Goal: Task Accomplishment & Management: Manage account settings

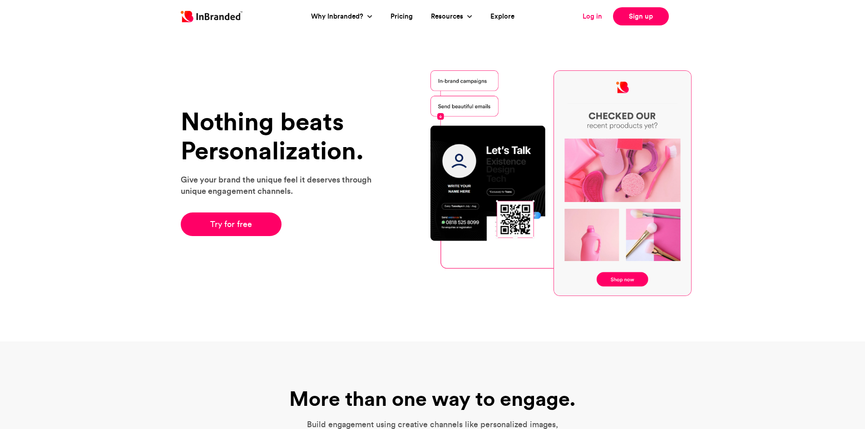
click at [587, 18] on link "Log in" at bounding box center [592, 16] width 20 height 10
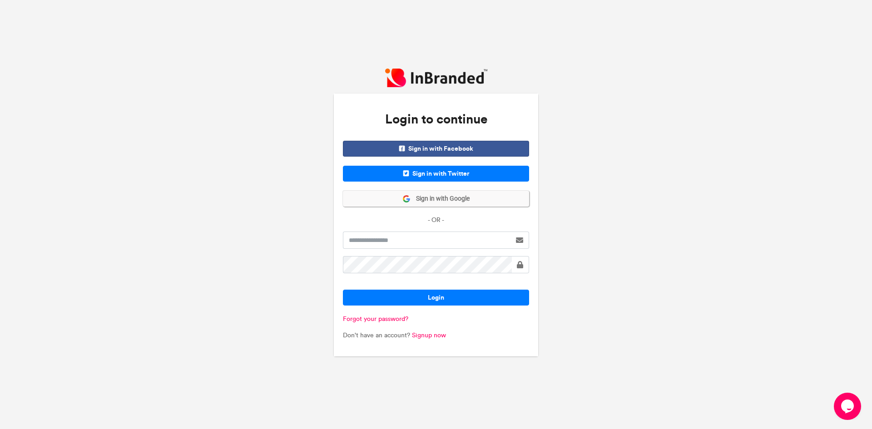
click at [437, 197] on span "Sign in with Google" at bounding box center [439, 198] width 59 height 9
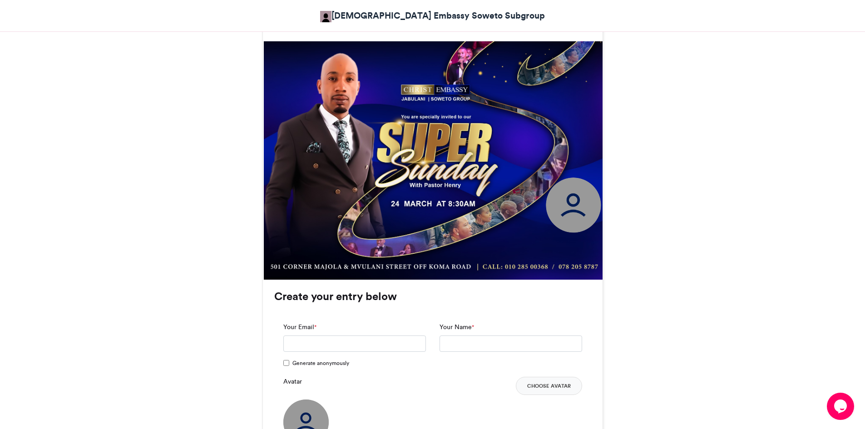
scroll to position [272, 0]
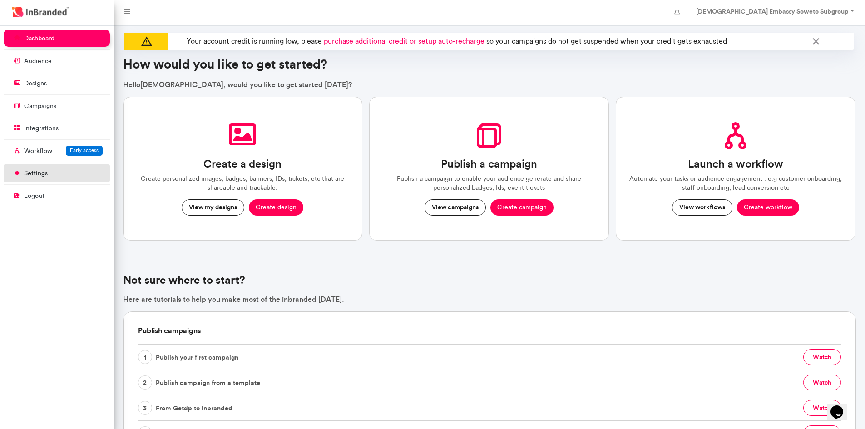
click at [51, 170] on link "settings" at bounding box center [57, 172] width 106 height 17
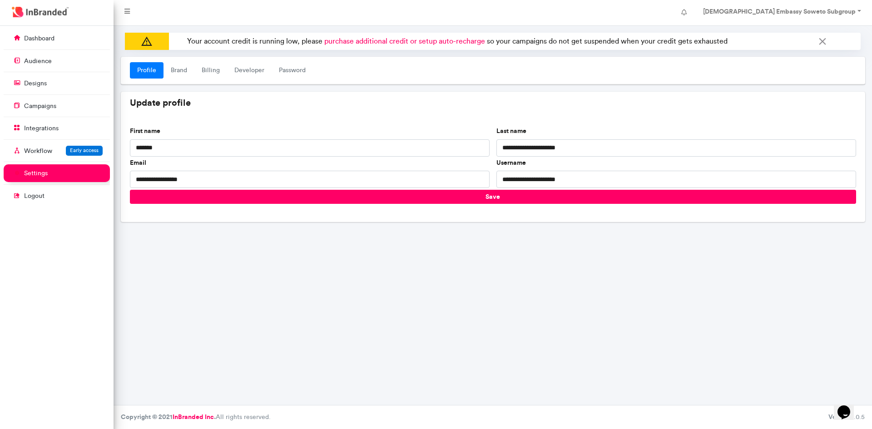
click at [825, 22] on nav "[DEMOGRAPHIC_DATA] Embassy Soweto Subgroup Account settings Change password Log…" at bounding box center [492, 13] width 758 height 26
click at [828, 16] on link "[DEMOGRAPHIC_DATA] Embassy Soweto Subgroup" at bounding box center [781, 13] width 174 height 18
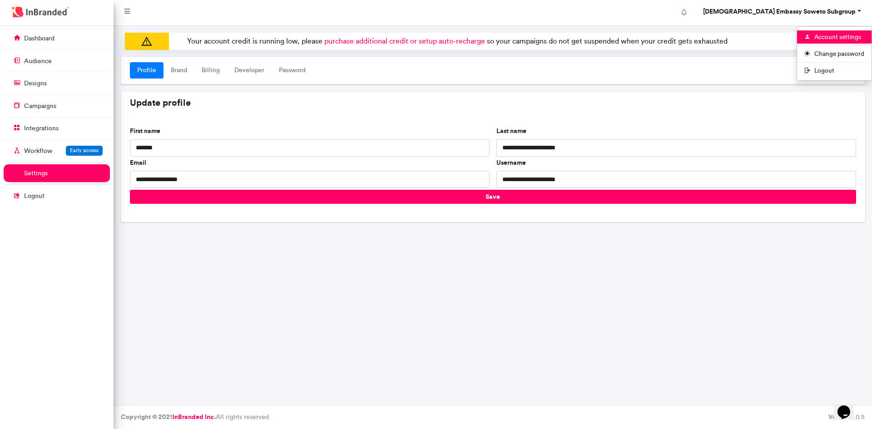
click at [829, 30] on div "Account settings Change password Logout" at bounding box center [833, 53] width 75 height 54
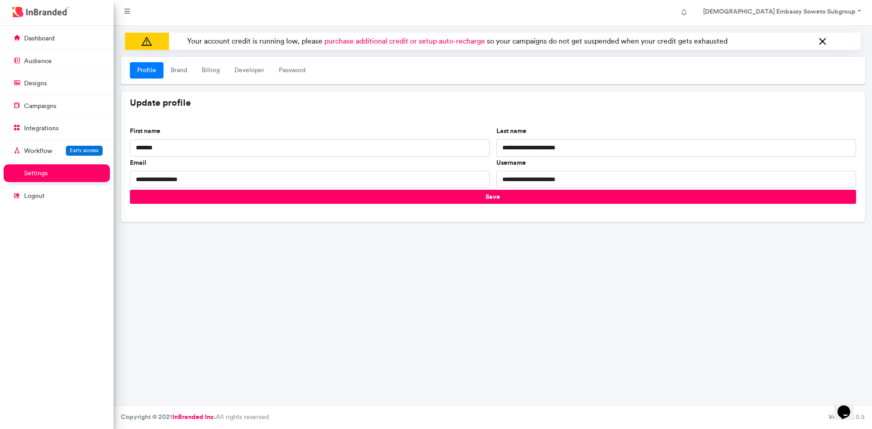
click at [821, 35] on icon at bounding box center [822, 42] width 12 height 15
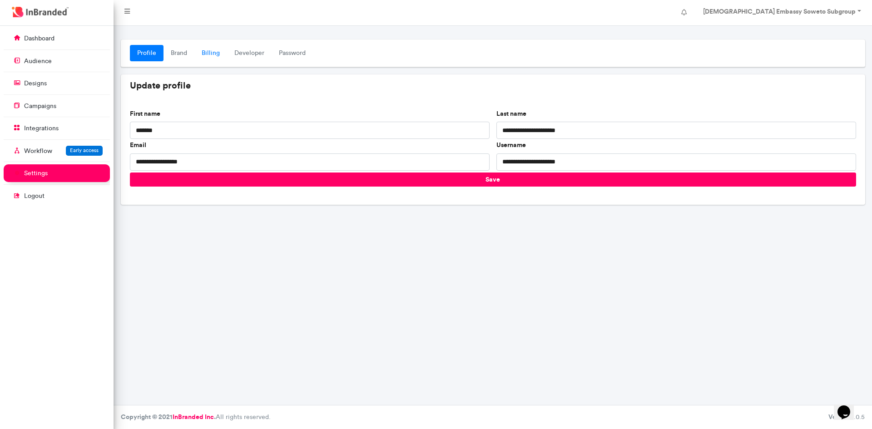
click at [213, 56] on link "Billing" at bounding box center [210, 53] width 33 height 16
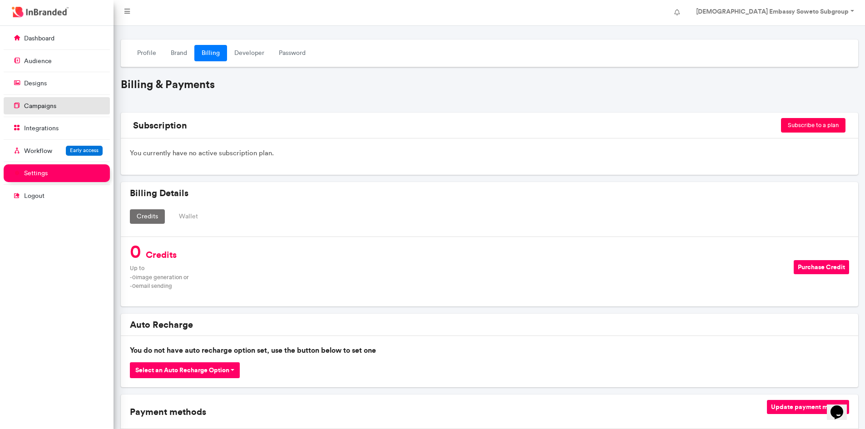
click at [57, 107] on link "campaigns" at bounding box center [57, 105] width 106 height 17
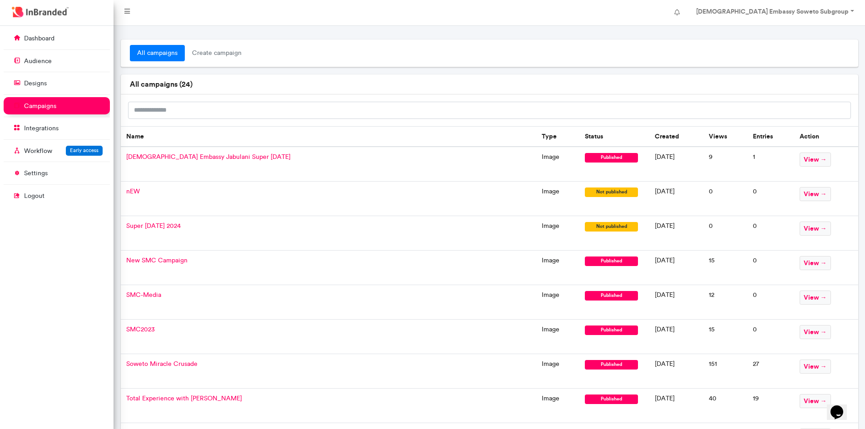
click at [794, 158] on td "view →" at bounding box center [826, 164] width 64 height 35
click at [800, 157] on span "view →" at bounding box center [814, 160] width 31 height 14
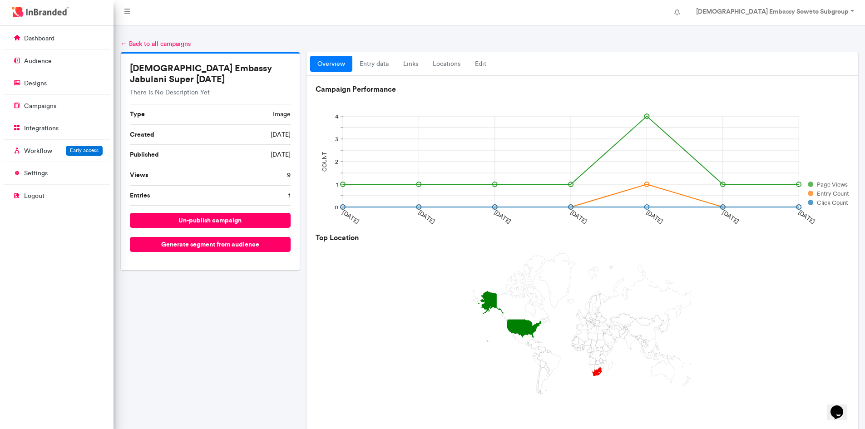
click at [123, 41] on link "← Back to all campaigns" at bounding box center [156, 44] width 70 height 8
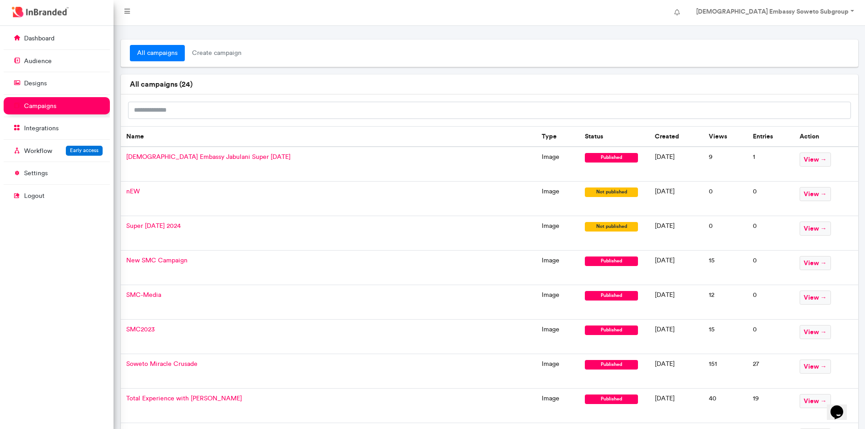
click at [199, 153] on span "[DEMOGRAPHIC_DATA] Embassy Jabulani Super [DATE]" at bounding box center [208, 157] width 164 height 8
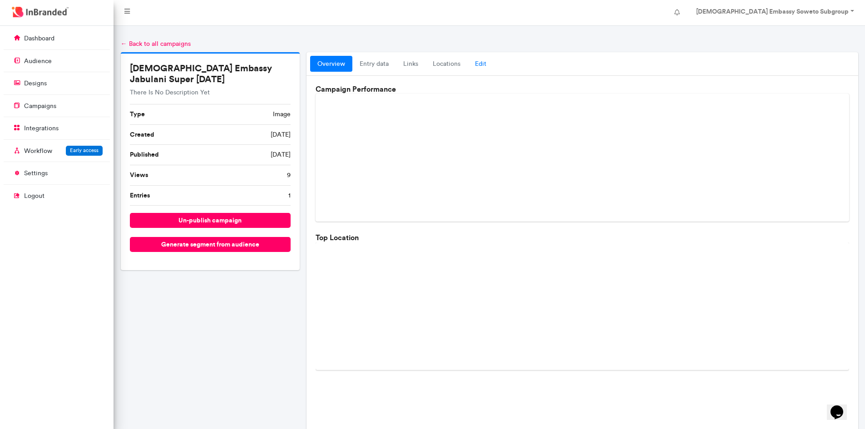
click at [482, 63] on link "Edit" at bounding box center [481, 64] width 26 height 16
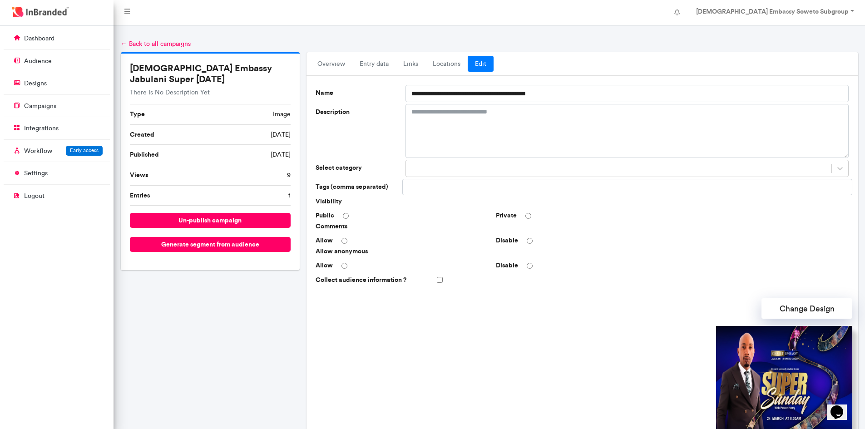
click at [123, 41] on link "← Back to all campaigns" at bounding box center [156, 44] width 70 height 8
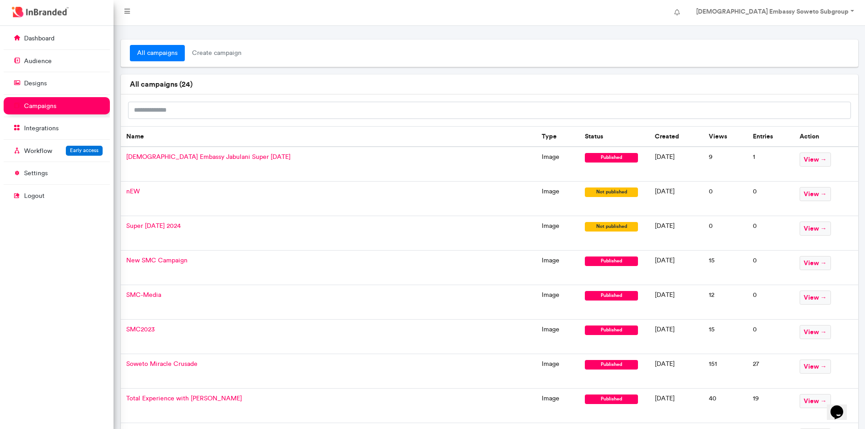
click at [172, 258] on span "New SMC Campaign" at bounding box center [156, 260] width 61 height 8
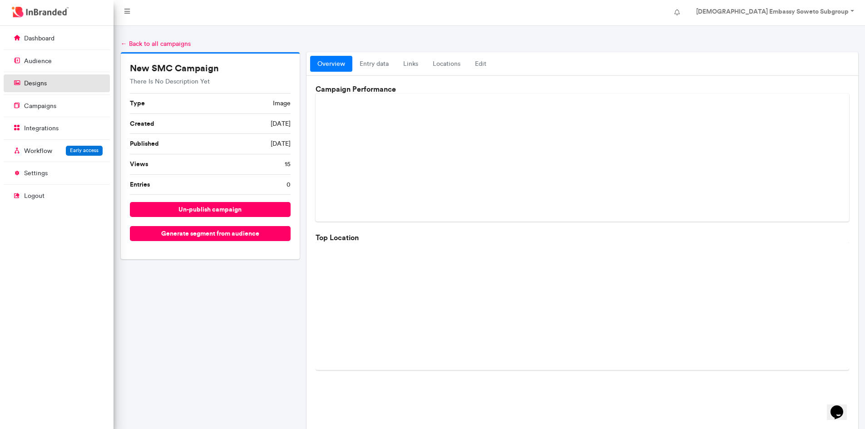
click at [93, 79] on link "designs" at bounding box center [57, 82] width 106 height 17
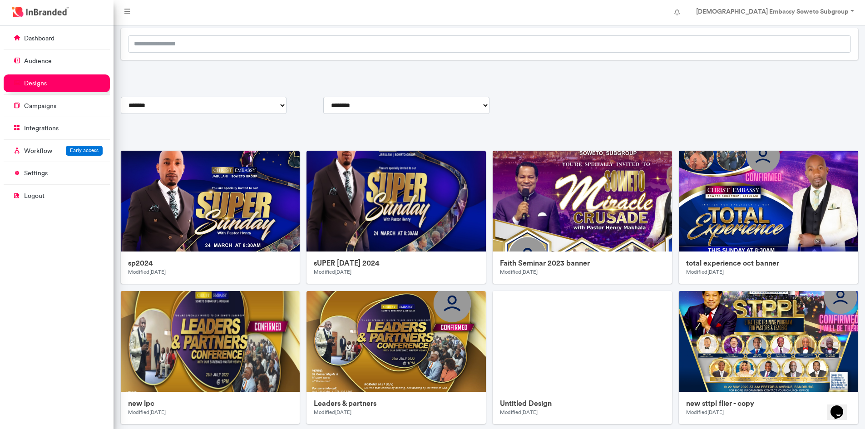
scroll to position [91, 0]
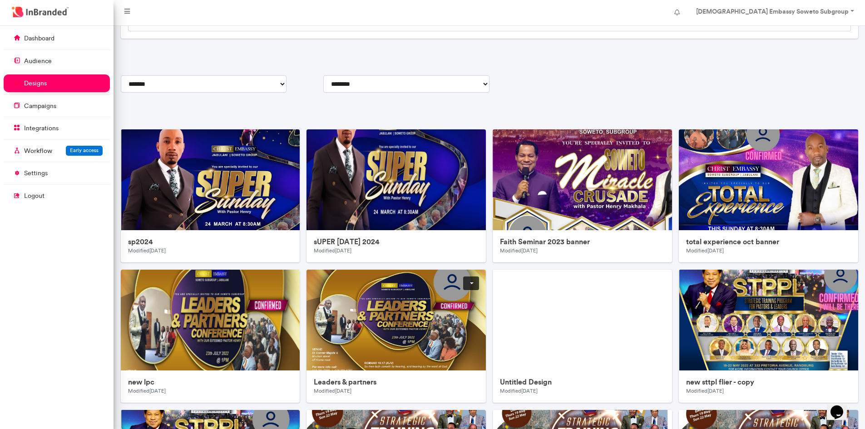
click at [472, 284] on link at bounding box center [471, 283] width 16 height 14
click at [445, 315] on span "Duplicate" at bounding box center [443, 317] width 72 height 15
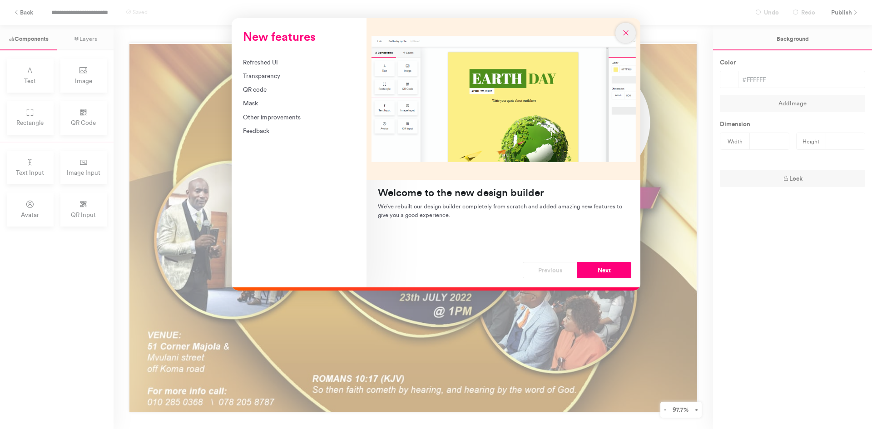
click at [628, 34] on icon "New features" at bounding box center [626, 33] width 8 height 8
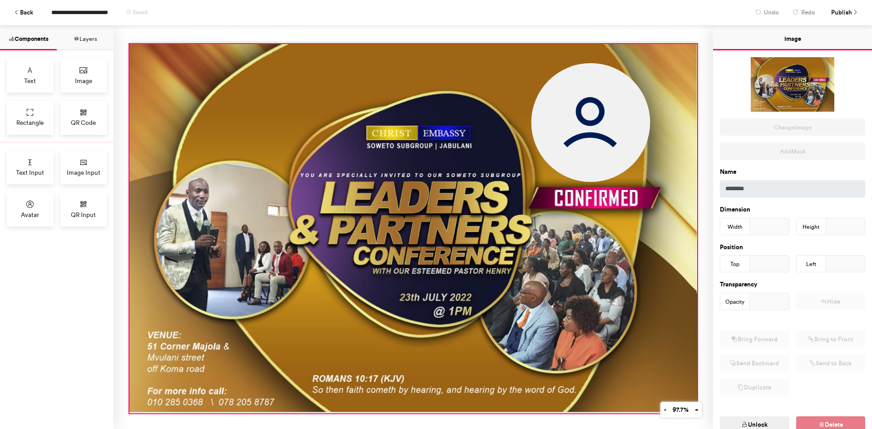
click at [325, 114] on div at bounding box center [412, 228] width 567 height 369
